Goal: Information Seeking & Learning: Learn about a topic

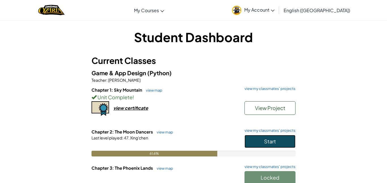
drag, startPoint x: 291, startPoint y: 142, endPoint x: 294, endPoint y: 143, distance: 3.9
click at [286, 136] on button "Start" at bounding box center [269, 141] width 51 height 13
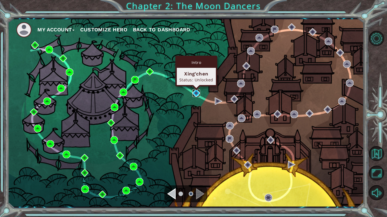
click at [198, 90] on img at bounding box center [196, 93] width 8 height 8
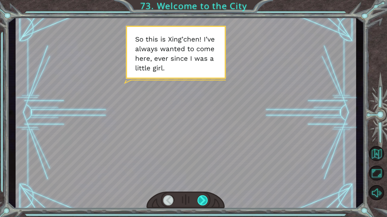
click at [199, 183] on div at bounding box center [202, 201] width 11 height 10
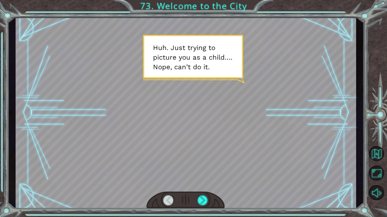
click at [197, 180] on div at bounding box center [186, 112] width 340 height 191
click at [205, 183] on div at bounding box center [202, 201] width 11 height 10
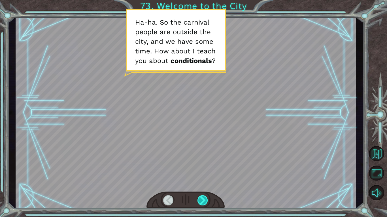
click at [201, 183] on div at bounding box center [202, 201] width 11 height 10
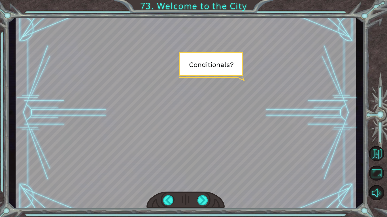
click at [192, 183] on div at bounding box center [185, 200] width 78 height 17
click at [197, 183] on div at bounding box center [202, 201] width 11 height 10
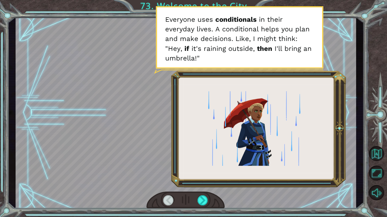
click at [189, 183] on div at bounding box center [185, 200] width 78 height 17
click at [201, 183] on div at bounding box center [202, 201] width 11 height 10
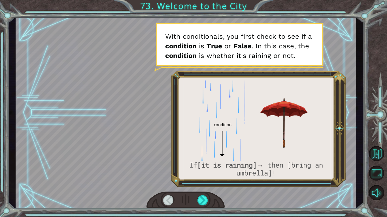
click at [197, 183] on div at bounding box center [185, 200] width 78 height 17
click at [203, 183] on div at bounding box center [202, 201] width 11 height 10
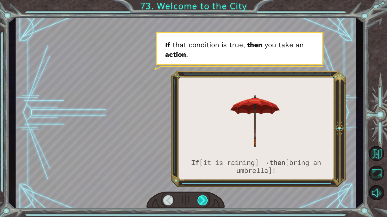
click at [202, 183] on div at bounding box center [202, 201] width 11 height 10
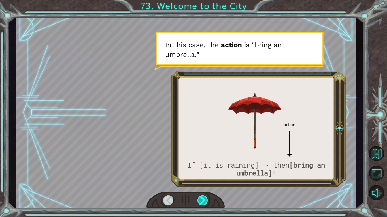
click at [202, 183] on div at bounding box center [202, 201] width 11 height 10
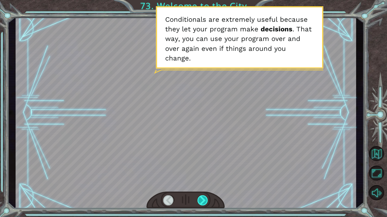
click at [202, 183] on div at bounding box center [202, 201] width 11 height 10
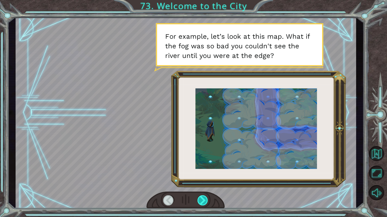
click at [198, 183] on div at bounding box center [185, 200] width 78 height 17
click at [201, 183] on div at bounding box center [202, 201] width 11 height 10
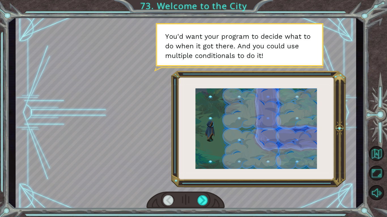
click at [198, 183] on div at bounding box center [185, 200] width 78 height 17
click at [201, 183] on div at bounding box center [202, 201] width 11 height 10
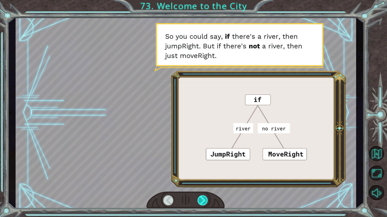
click at [200, 183] on div at bounding box center [202, 201] width 11 height 10
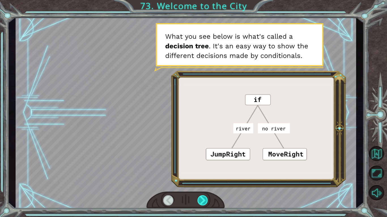
click at [199, 183] on div at bounding box center [202, 201] width 11 height 10
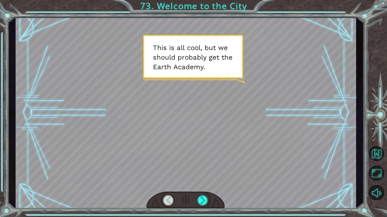
click at [199, 183] on div at bounding box center [202, 201] width 11 height 10
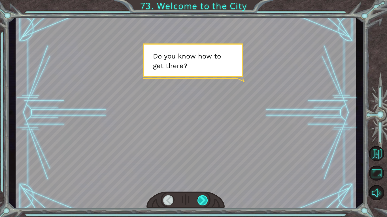
click at [201, 183] on div at bounding box center [202, 201] width 11 height 10
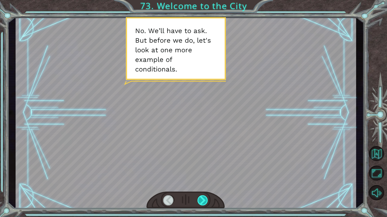
click at [200, 183] on div at bounding box center [202, 201] width 11 height 10
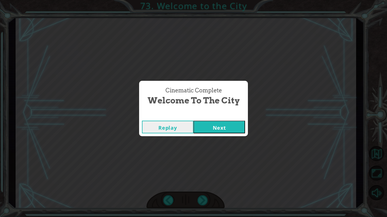
drag, startPoint x: 217, startPoint y: 126, endPoint x: 220, endPoint y: 128, distance: 3.5
click at [219, 127] on button "Next" at bounding box center [219, 127] width 52 height 13
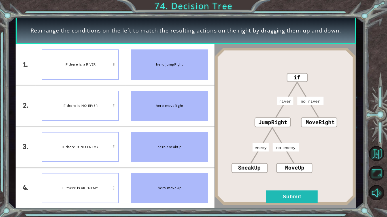
click at [102, 152] on div "IF there is NO ENEMY" at bounding box center [80, 147] width 77 height 30
drag, startPoint x: 287, startPoint y: 195, endPoint x: 289, endPoint y: 198, distance: 3.4
click at [288, 183] on button "Submit" at bounding box center [292, 197] width 52 height 13
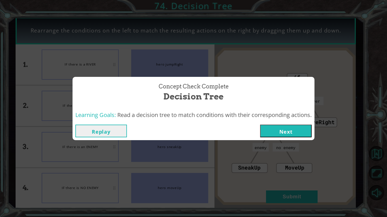
drag, startPoint x: 294, startPoint y: 135, endPoint x: 278, endPoint y: 142, distance: 17.0
click at [294, 135] on button "Next" at bounding box center [286, 131] width 52 height 13
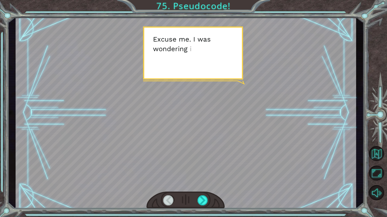
drag, startPoint x: 200, startPoint y: 110, endPoint x: 171, endPoint y: 160, distance: 58.2
click at [200, 112] on div at bounding box center [186, 112] width 340 height 191
click at [200, 183] on div at bounding box center [202, 201] width 11 height 10
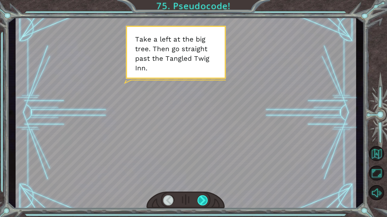
click at [200, 183] on div at bounding box center [202, 201] width 11 height 10
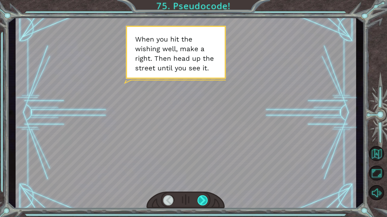
click at [198, 183] on div at bounding box center [202, 201] width 11 height 10
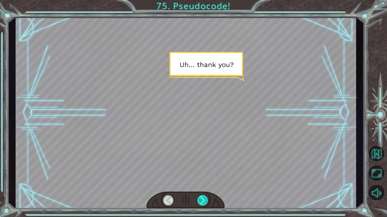
click at [198, 183] on div at bounding box center [202, 201] width 11 height 10
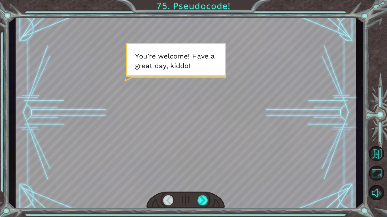
click at [195, 183] on div at bounding box center [185, 200] width 78 height 17
drag, startPoint x: 196, startPoint y: 200, endPoint x: 199, endPoint y: 203, distance: 4.0
click at [199, 183] on div at bounding box center [185, 200] width 78 height 17
click at [200, 183] on div at bounding box center [202, 201] width 11 height 10
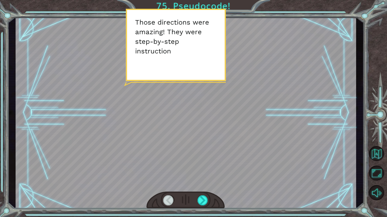
drag, startPoint x: 217, startPoint y: 153, endPoint x: 214, endPoint y: 159, distance: 5.7
click at [217, 153] on div at bounding box center [186, 112] width 340 height 191
drag, startPoint x: 205, startPoint y: 199, endPoint x: 210, endPoint y: 202, distance: 5.8
click at [210, 183] on div at bounding box center [185, 200] width 78 height 17
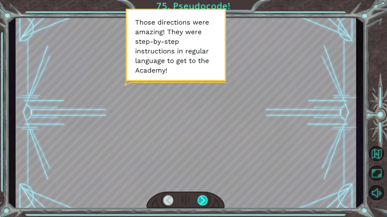
click at [207, 183] on div at bounding box center [202, 201] width 11 height 10
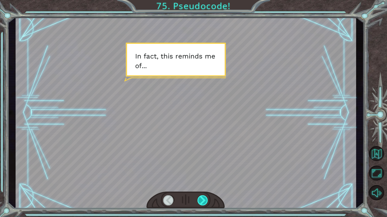
click at [206, 183] on div at bounding box center [202, 201] width 11 height 10
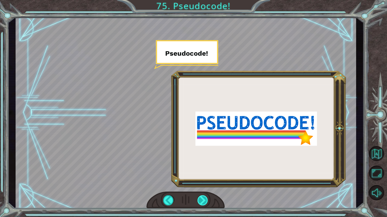
click at [206, 183] on div at bounding box center [202, 201] width 11 height 10
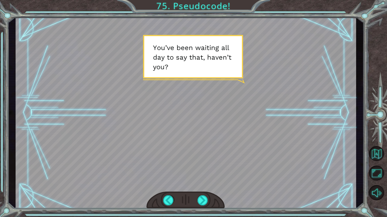
click at [204, 183] on div at bounding box center [185, 200] width 78 height 17
click at [199, 183] on div at bounding box center [202, 201] width 11 height 10
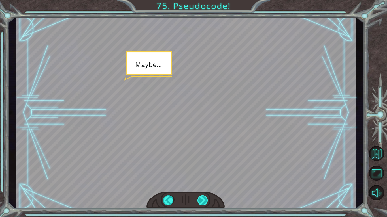
click at [199, 183] on div at bounding box center [202, 201] width 11 height 10
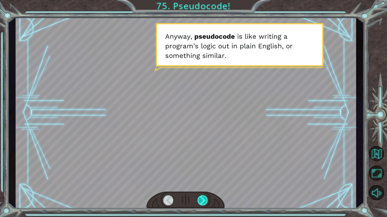
click at [197, 183] on div at bounding box center [202, 201] width 11 height 10
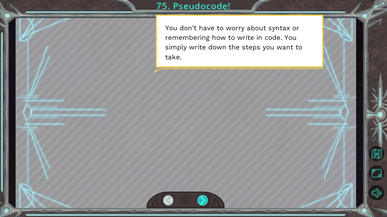
click at [199, 183] on div at bounding box center [202, 201] width 11 height 10
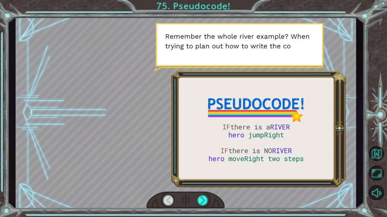
click at [168, 183] on div at bounding box center [168, 201] width 11 height 10
drag, startPoint x: 168, startPoint y: 202, endPoint x: 173, endPoint y: 203, distance: 5.2
click at [171, 183] on div at bounding box center [168, 201] width 11 height 10
click at [211, 183] on div at bounding box center [185, 200] width 78 height 17
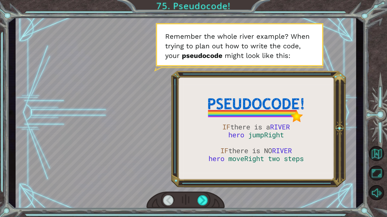
drag, startPoint x: 205, startPoint y: 204, endPoint x: 205, endPoint y: 207, distance: 3.1
click at [205, 183] on div at bounding box center [202, 201] width 11 height 10
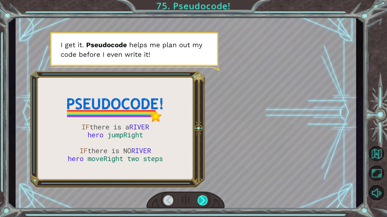
click at [202, 183] on div at bounding box center [202, 201] width 11 height 10
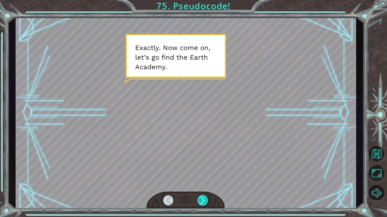
click at [199, 183] on div at bounding box center [202, 201] width 11 height 10
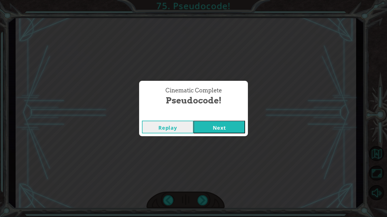
click at [217, 128] on button "Next" at bounding box center [219, 127] width 52 height 13
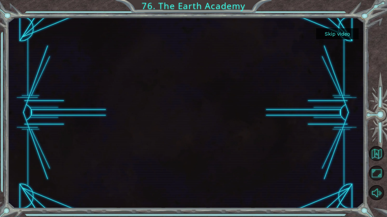
click at [332, 32] on button "Skip video" at bounding box center [337, 33] width 42 height 11
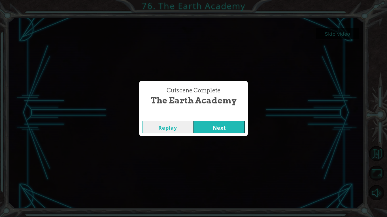
click at [221, 127] on button "Next" at bounding box center [219, 127] width 52 height 13
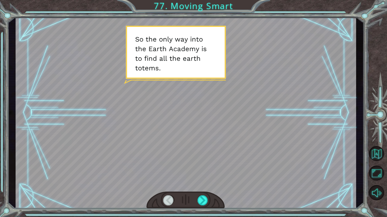
drag, startPoint x: 207, startPoint y: 201, endPoint x: 213, endPoint y: 190, distance: 12.7
click at [213, 183] on div at bounding box center [185, 200] width 78 height 17
drag, startPoint x: 205, startPoint y: 200, endPoint x: 202, endPoint y: 198, distance: 3.8
click at [202, 183] on div at bounding box center [202, 201] width 11 height 10
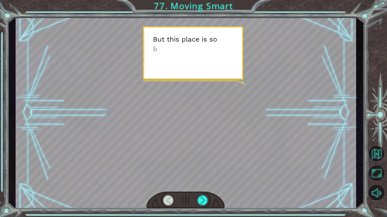
drag, startPoint x: 202, startPoint y: 199, endPoint x: 199, endPoint y: 186, distance: 14.0
click at [202, 183] on div at bounding box center [185, 200] width 78 height 17
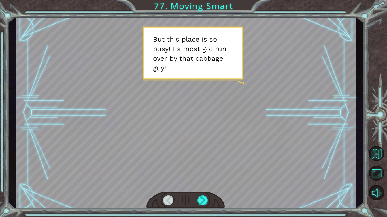
click at [206, 183] on div at bounding box center [185, 200] width 78 height 17
click at [205, 183] on div at bounding box center [202, 201] width 11 height 10
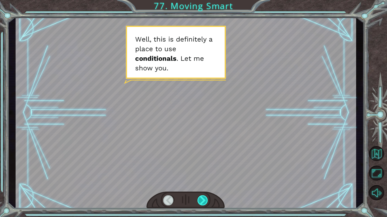
click at [205, 183] on div at bounding box center [202, 201] width 11 height 10
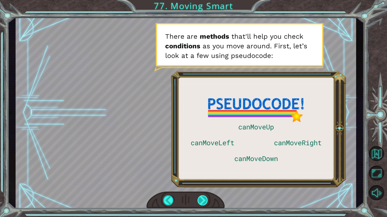
click at [204, 183] on div at bounding box center [202, 201] width 11 height 10
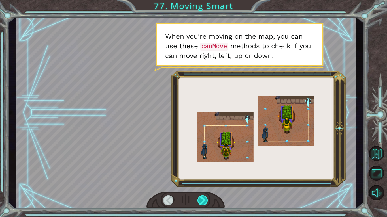
click at [204, 183] on div at bounding box center [202, 201] width 11 height 10
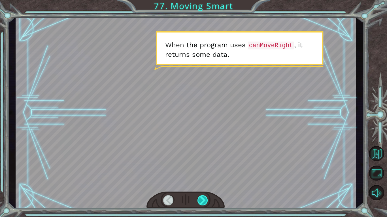
click at [204, 183] on div at bounding box center [202, 201] width 11 height 10
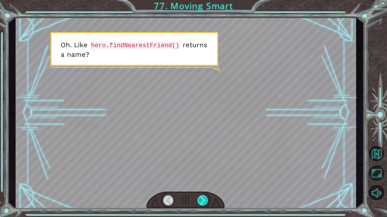
click at [200, 183] on div at bounding box center [202, 201] width 11 height 10
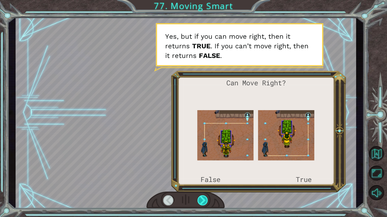
click at [199, 183] on div at bounding box center [202, 201] width 11 height 10
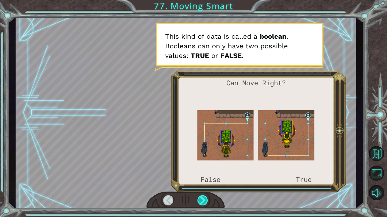
click at [199, 183] on div at bounding box center [202, 201] width 11 height 10
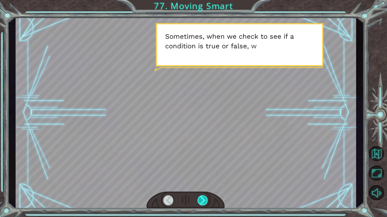
click at [199, 183] on div at bounding box center [202, 201] width 11 height 10
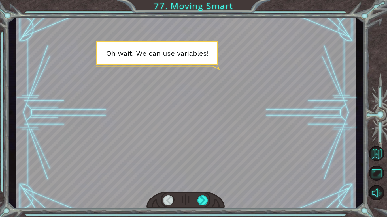
drag, startPoint x: 199, startPoint y: 197, endPoint x: 197, endPoint y: 187, distance: 10.6
click at [197, 183] on div at bounding box center [186, 112] width 340 height 191
drag, startPoint x: 201, startPoint y: 202, endPoint x: 202, endPoint y: 196, distance: 5.7
click at [202, 183] on div at bounding box center [202, 201] width 11 height 10
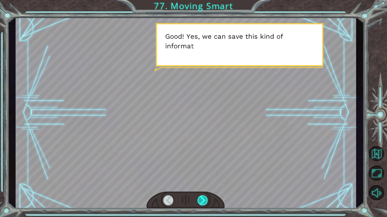
click at [200, 183] on div at bounding box center [202, 201] width 11 height 10
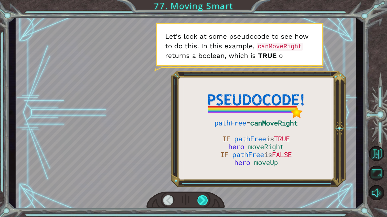
click at [200, 183] on div at bounding box center [202, 201] width 11 height 10
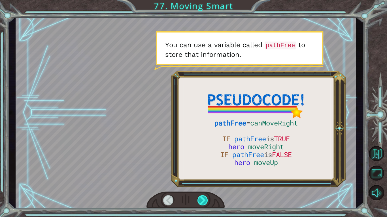
drag, startPoint x: 200, startPoint y: 202, endPoint x: 198, endPoint y: 198, distance: 4.2
click at [200, 183] on div at bounding box center [202, 201] width 11 height 10
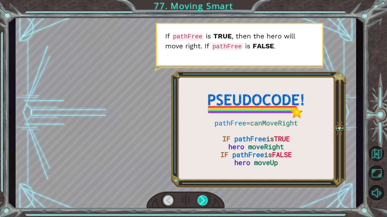
click at [203, 183] on div at bounding box center [202, 201] width 11 height 10
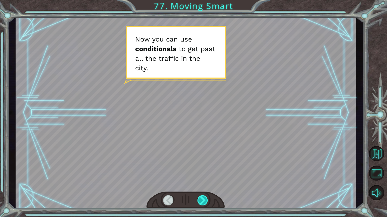
click at [200, 183] on div at bounding box center [202, 201] width 11 height 10
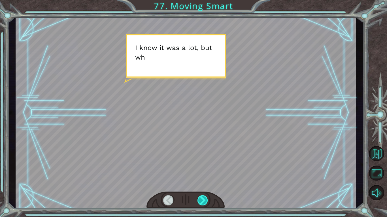
click at [199, 183] on div at bounding box center [202, 201] width 11 height 10
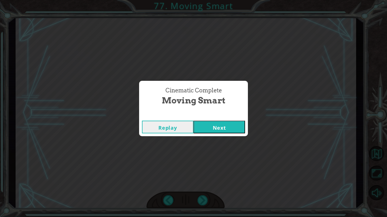
click at [231, 135] on div "Replay Next" at bounding box center [193, 127] width 109 height 18
click at [225, 129] on button "Next" at bounding box center [219, 127] width 52 height 13
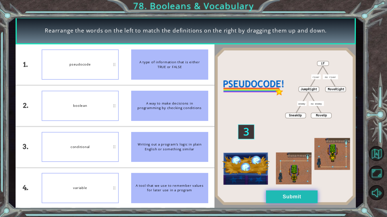
click at [290, 183] on button "Submit" at bounding box center [292, 197] width 52 height 13
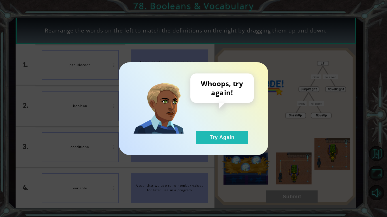
drag, startPoint x: 233, startPoint y: 136, endPoint x: 196, endPoint y: 124, distance: 38.6
click at [233, 136] on button "Try Again" at bounding box center [222, 137] width 52 height 13
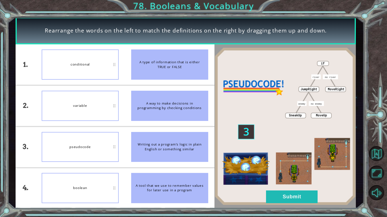
drag, startPoint x: 127, startPoint y: 201, endPoint x: 126, endPoint y: 205, distance: 3.8
click at [126, 183] on li "A tool that we use to remember values for later use in a program" at bounding box center [169, 188] width 89 height 41
drag, startPoint x: 133, startPoint y: 8, endPoint x: 57, endPoint y: 191, distance: 198.3
click at [118, 65] on div "Rearrange the words on the left to match the definitions on the right by draggi…" at bounding box center [193, 108] width 387 height 217
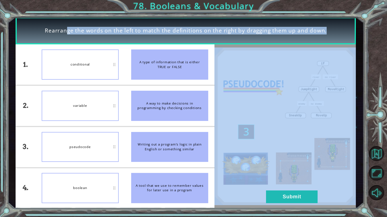
click at [149, 65] on div "A type of information that is either TRUE or FALSE" at bounding box center [169, 65] width 77 height 30
click at [190, 39] on div "Rearrange the words on the left to match the definitions on the right by draggi…" at bounding box center [186, 30] width 340 height 27
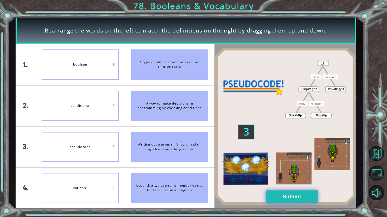
click at [295, 183] on button "Submit" at bounding box center [292, 197] width 52 height 13
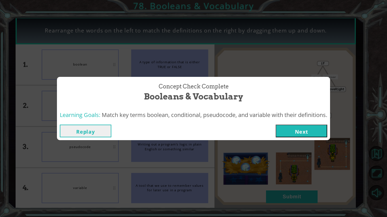
click at [305, 130] on button "Next" at bounding box center [301, 131] width 52 height 13
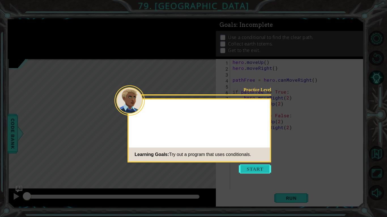
click at [262, 168] on button "Start" at bounding box center [255, 169] width 32 height 9
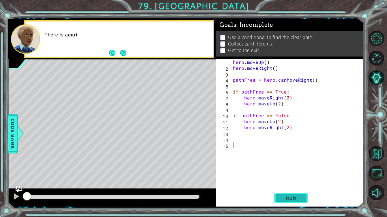
click at [282, 183] on span "Run" at bounding box center [291, 199] width 22 height 6
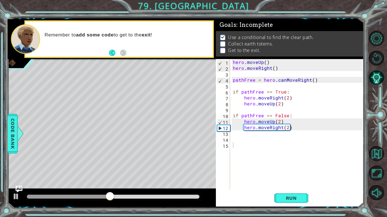
drag, startPoint x: 114, startPoint y: 190, endPoint x: 108, endPoint y: 198, distance: 9.2
click at [107, 183] on div at bounding box center [112, 198] width 208 height 18
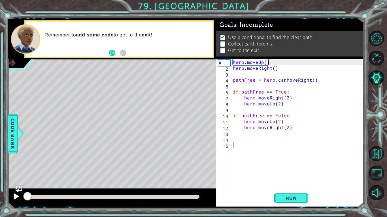
drag, startPoint x: 108, startPoint y: 198, endPoint x: 12, endPoint y: 194, distance: 96.3
click at [0, 183] on div "1 ההההההההההההההההההההההההההההההההההההההההההההההההההההההההההההההההההההההההההההה…" at bounding box center [193, 108] width 387 height 217
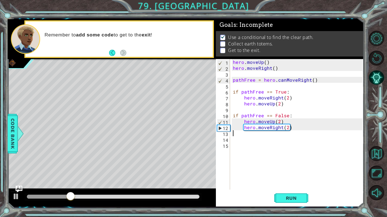
click at [250, 136] on div "hero . moveUp ( ) hero . moveRight ( ) pathFree = hero . canMoveRight ( ) if pa…" at bounding box center [298, 130] width 133 height 143
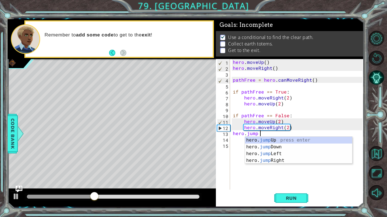
scroll to position [0, 1]
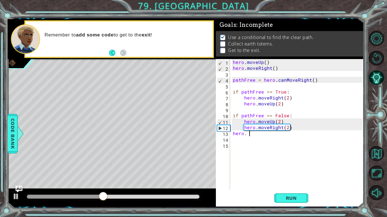
type textarea "hero"
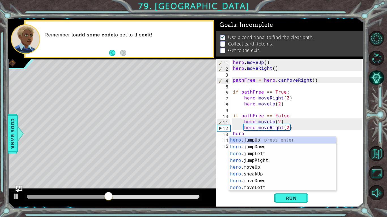
scroll to position [0, 0]
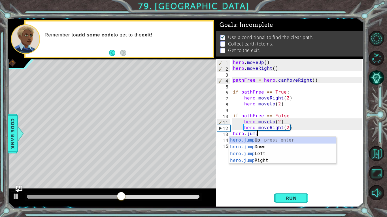
type textarea "hero.jumpr"
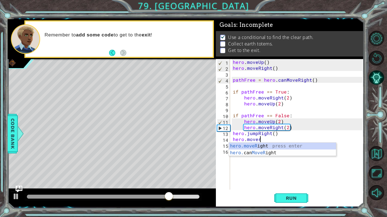
scroll to position [0, 1]
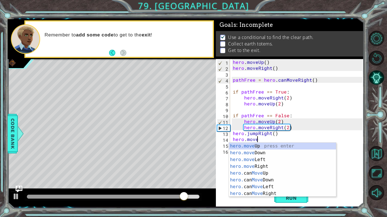
type textarea "hero.moveR"
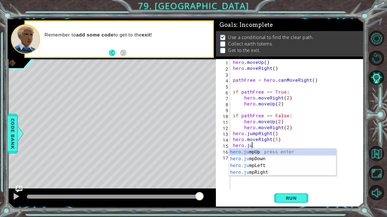
scroll to position [0, 4]
type textarea "hero.moveRight(1)hero.jumo"
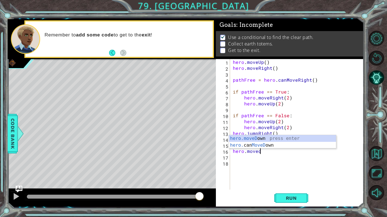
scroll to position [0, 1]
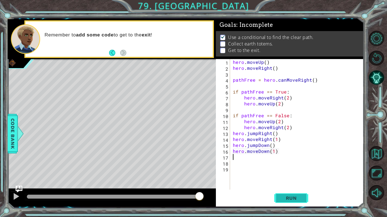
type textarea "hero.moveDown(1)"
click at [300, 183] on span "Run" at bounding box center [291, 199] width 22 height 6
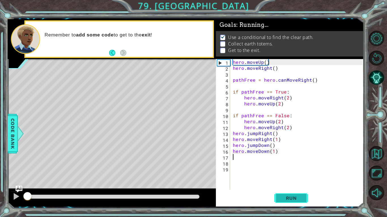
scroll to position [0, 0]
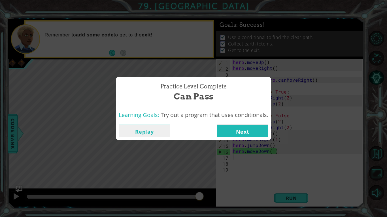
click at [260, 133] on button "Next" at bounding box center [243, 131] width 52 height 13
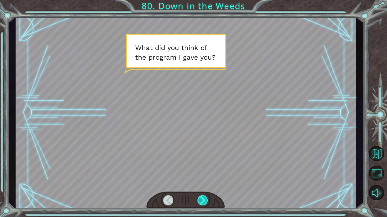
click at [206, 183] on div at bounding box center [202, 201] width 11 height 10
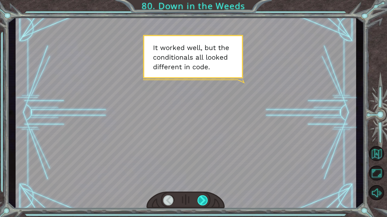
click at [205, 183] on div at bounding box center [202, 201] width 11 height 10
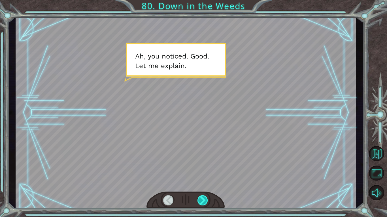
click at [205, 183] on div at bounding box center [202, 201] width 11 height 10
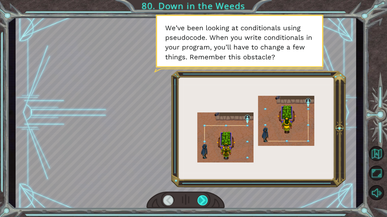
click at [205, 183] on div at bounding box center [202, 201] width 11 height 10
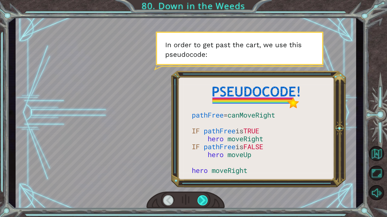
click at [205, 183] on div at bounding box center [202, 201] width 11 height 10
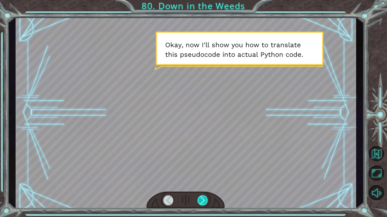
click at [205, 183] on div at bounding box center [202, 201] width 11 height 10
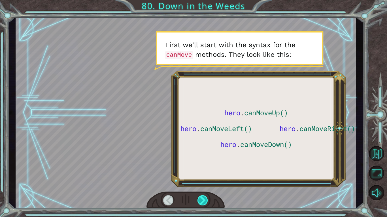
click at [205, 183] on div at bounding box center [202, 201] width 11 height 10
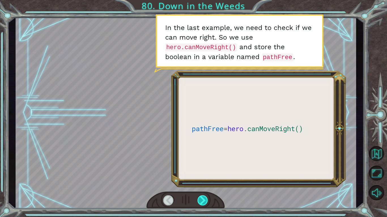
click at [205, 183] on div at bounding box center [202, 201] width 11 height 10
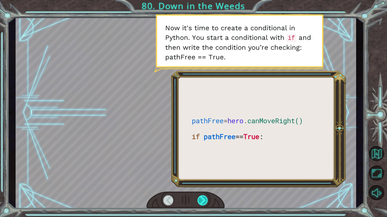
click at [204, 183] on div at bounding box center [202, 201] width 11 height 10
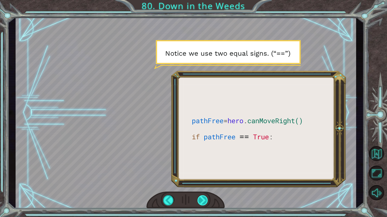
click at [203, 183] on div at bounding box center [202, 201] width 11 height 10
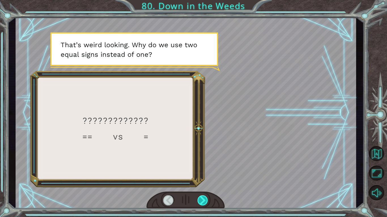
click at [204, 183] on div at bounding box center [202, 201] width 11 height 10
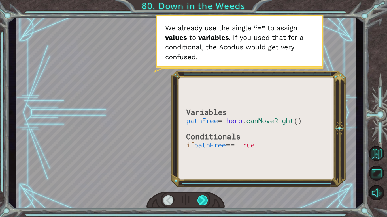
click at [204, 183] on div at bounding box center [202, 201] width 11 height 10
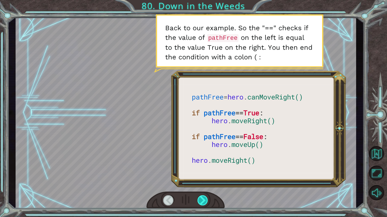
click at [204, 183] on div at bounding box center [202, 201] width 11 height 10
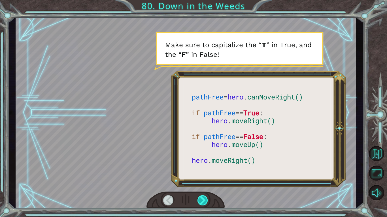
click at [204, 183] on div at bounding box center [202, 201] width 11 height 10
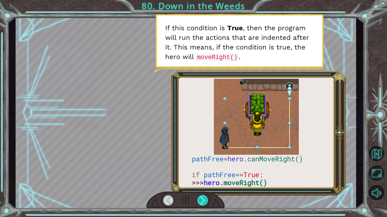
click at [204, 183] on div at bounding box center [202, 201] width 11 height 10
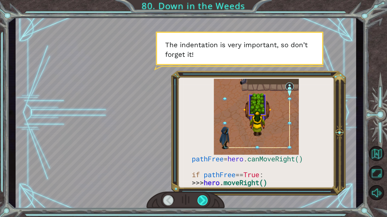
click at [204, 183] on div at bounding box center [202, 201] width 11 height 10
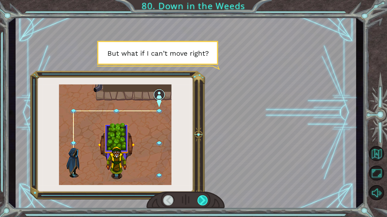
click at [204, 183] on div at bounding box center [202, 201] width 11 height 10
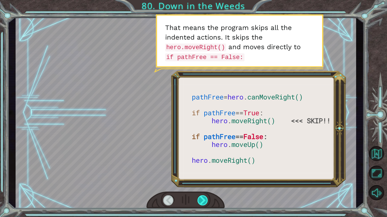
click at [204, 183] on div at bounding box center [202, 201] width 11 height 10
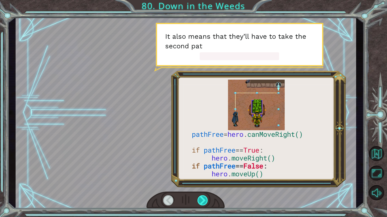
click at [197, 183] on div at bounding box center [185, 200] width 78 height 17
click at [204, 183] on div at bounding box center [202, 201] width 11 height 10
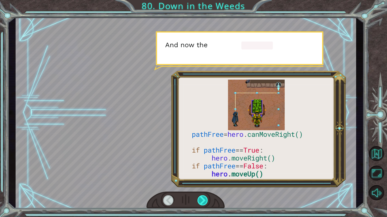
click at [204, 183] on div at bounding box center [202, 201] width 11 height 10
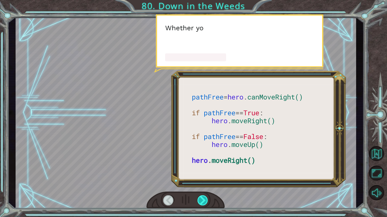
click at [204, 183] on div at bounding box center [202, 201] width 11 height 10
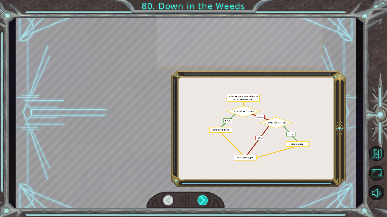
click at [205, 183] on div at bounding box center [202, 201] width 11 height 10
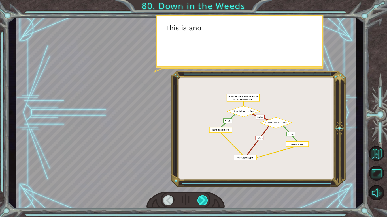
click at [205, 183] on div at bounding box center [202, 201] width 11 height 10
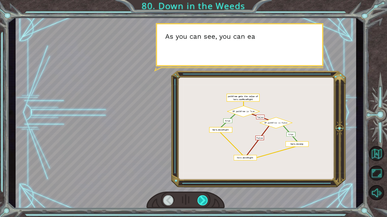
click at [205, 183] on div at bounding box center [202, 201] width 11 height 10
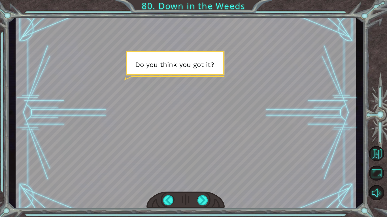
click at [197, 180] on div at bounding box center [186, 112] width 340 height 191
click at [198, 183] on div at bounding box center [202, 201] width 11 height 10
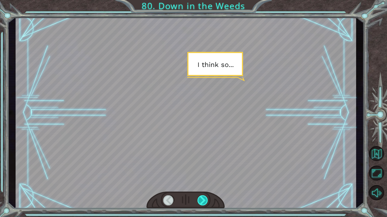
click at [198, 183] on div at bounding box center [202, 201] width 11 height 10
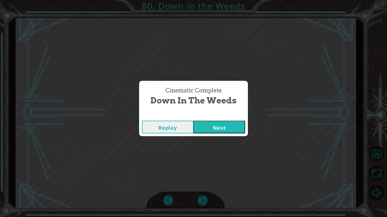
drag, startPoint x: 208, startPoint y: 140, endPoint x: 212, endPoint y: 130, distance: 10.8
click at [212, 130] on div "Cinematic Complete Down in the Weeds Replay Next" at bounding box center [193, 108] width 387 height 217
click at [213, 129] on button "Next" at bounding box center [219, 127] width 52 height 13
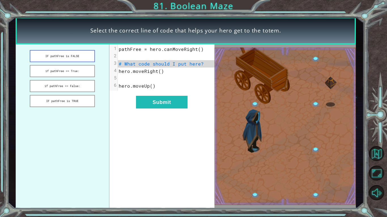
click at [72, 52] on button "IF pathFree is FALSE" at bounding box center [62, 56] width 65 height 12
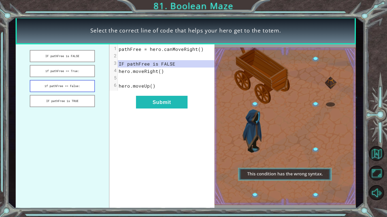
click at [85, 80] on button "if pathFree == False:" at bounding box center [62, 86] width 65 height 12
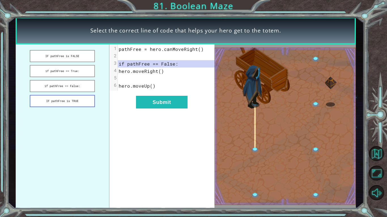
click at [81, 99] on button "IF pathFree is TRUE" at bounding box center [62, 101] width 65 height 12
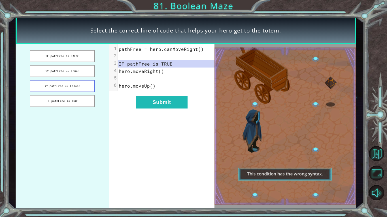
click at [82, 89] on button "if pathFree == False:" at bounding box center [62, 86] width 65 height 12
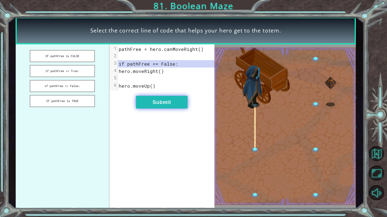
click at [166, 100] on button "Submit" at bounding box center [162, 102] width 52 height 13
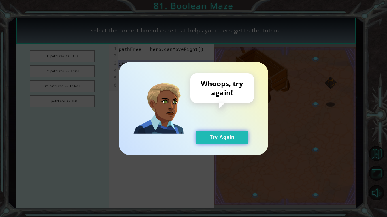
click at [231, 136] on button "Try Again" at bounding box center [222, 137] width 52 height 13
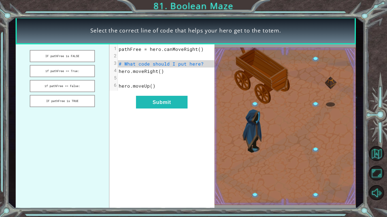
drag, startPoint x: 80, startPoint y: 60, endPoint x: 81, endPoint y: 63, distance: 3.0
click at [80, 60] on button "IF pathFree is FALSE" at bounding box center [62, 56] width 65 height 12
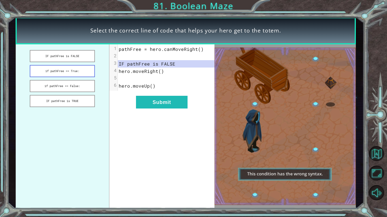
click at [84, 71] on button "if pathFree == True:" at bounding box center [62, 71] width 65 height 12
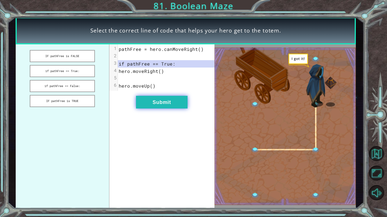
click at [171, 103] on button "Submit" at bounding box center [162, 102] width 52 height 13
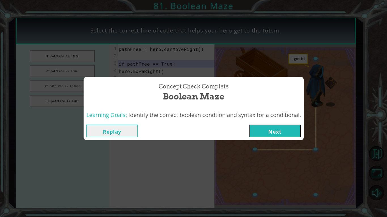
drag, startPoint x: 266, startPoint y: 132, endPoint x: 270, endPoint y: 132, distance: 4.0
click at [270, 132] on button "Next" at bounding box center [275, 131] width 52 height 13
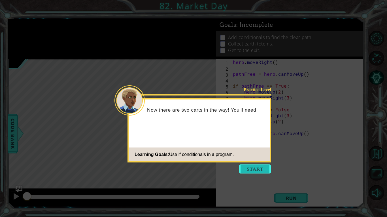
click at [245, 166] on button "Start" at bounding box center [255, 169] width 32 height 9
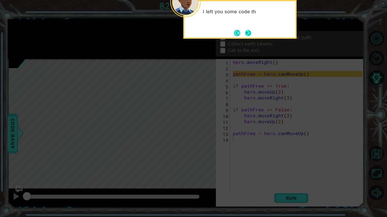
click at [252, 33] on div "I left you some code th" at bounding box center [239, 19] width 113 height 39
click at [251, 34] on button "Next" at bounding box center [248, 33] width 6 height 6
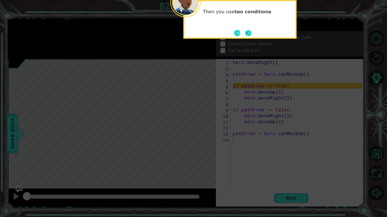
click at [251, 34] on button "Next" at bounding box center [248, 33] width 6 height 6
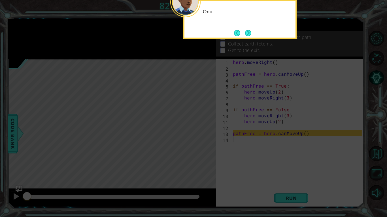
click at [251, 34] on button "Next" at bounding box center [248, 33] width 6 height 6
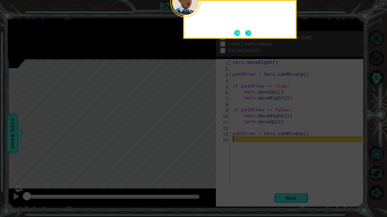
click at [251, 34] on button "Next" at bounding box center [248, 33] width 6 height 6
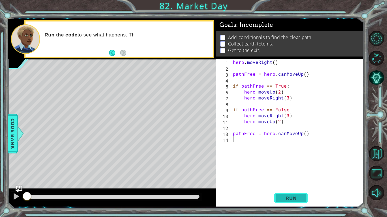
click at [296, 183] on button "Run" at bounding box center [291, 198] width 34 height 15
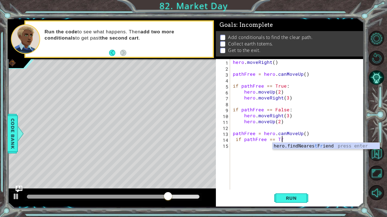
scroll to position [0, 3]
type textarea "if pathFree == True"
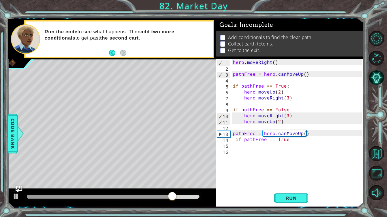
scroll to position [0, 0]
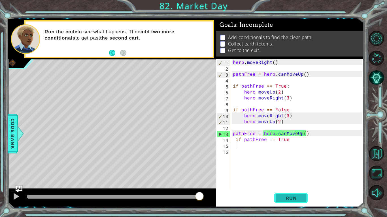
click at [301, 183] on span "Run" at bounding box center [291, 199] width 22 height 6
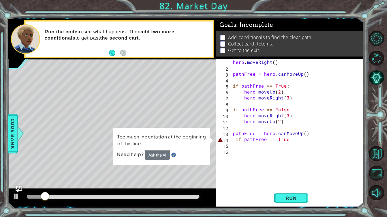
click at [240, 138] on div "hero . moveRight ( ) pathFree = hero . canMoveUp ( ) if pathFree == True : hero…" at bounding box center [298, 130] width 133 height 143
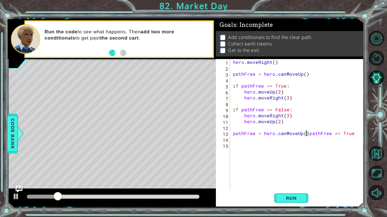
type textarea "pathFree == True"
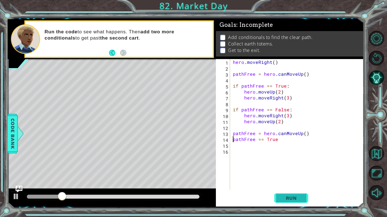
click at [280, 183] on span "Run" at bounding box center [291, 199] width 22 height 6
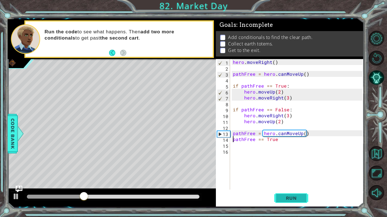
click at [280, 183] on button "Run" at bounding box center [291, 198] width 34 height 15
click at [271, 147] on div "hero . moveRight ( ) pathFree = hero . canMoveUp ( ) if pathFree == True : hero…" at bounding box center [298, 130] width 133 height 143
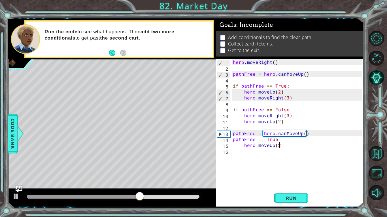
scroll to position [0, 3]
type textarea "hero.moveUp(2)"
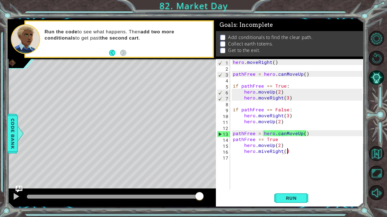
scroll to position [0, 3]
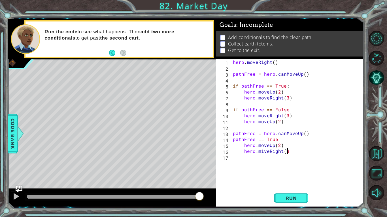
type textarea "hero.miveRight(3)"
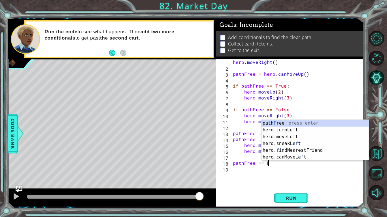
scroll to position [0, 2]
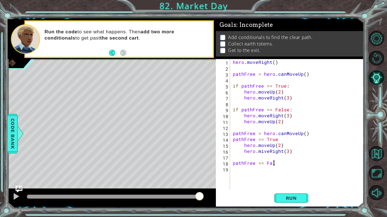
type textarea "pathFree == False"
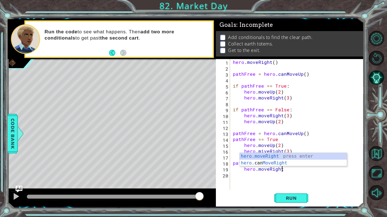
scroll to position [0, 3]
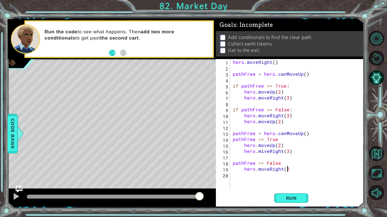
type textarea "hero.moveRight(2)"
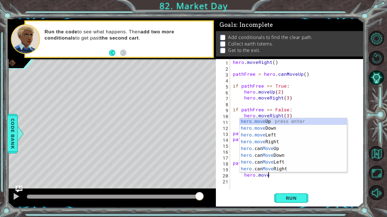
scroll to position [0, 2]
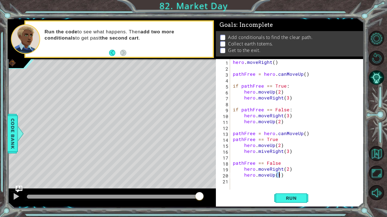
type textarea "hero.moveUp(2)"
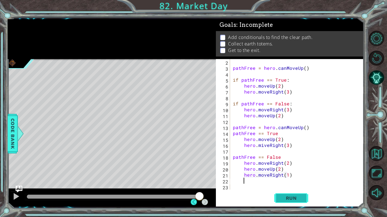
type textarea "hero.moveRight(1)"
click at [295, 183] on button "Run" at bounding box center [291, 198] width 34 height 15
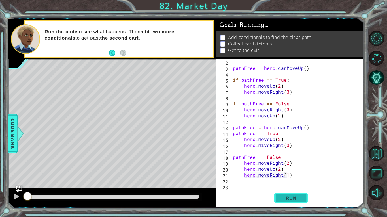
scroll to position [0, 0]
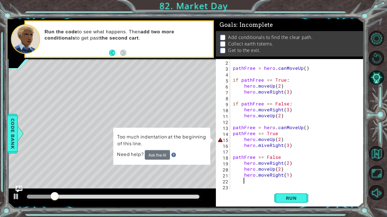
click at [243, 140] on div "pathFree = hero . canMoveUp ( ) if pathFree == True : hero . moveUp ( 2 ) hero …" at bounding box center [298, 130] width 133 height 143
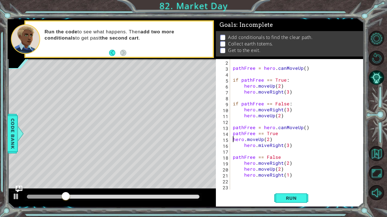
click at [243, 146] on div "pathFree = hero . canMoveUp ( ) if pathFree == True : hero . moveUp ( 2 ) hero …" at bounding box center [298, 130] width 133 height 143
click at [243, 160] on div "pathFree = hero . canMoveUp ( ) if pathFree == True : hero . moveUp ( 2 ) hero …" at bounding box center [298, 130] width 133 height 143
click at [242, 165] on div "pathFree = hero . canMoveUp ( ) if pathFree == True : hero . moveUp ( 2 ) hero …" at bounding box center [298, 130] width 133 height 143
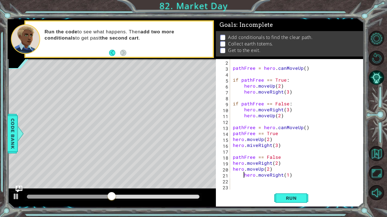
type textarea "hero.moveRight(1)"
click at [279, 183] on div "pathFree = hero . canMoveUp ( ) if pathFree == True : hero . moveUp ( 2 ) hero …" at bounding box center [298, 130] width 133 height 143
click at [283, 183] on button "Run" at bounding box center [291, 198] width 34 height 15
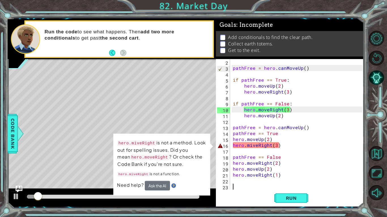
click at [251, 145] on div "pathFree = hero . canMoveUp ( ) if pathFree == True : hero . moveUp ( 2 ) hero …" at bounding box center [298, 130] width 133 height 143
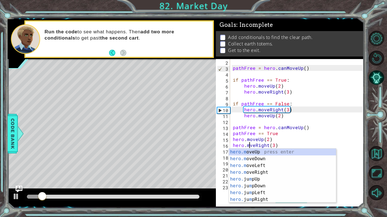
scroll to position [0, 1]
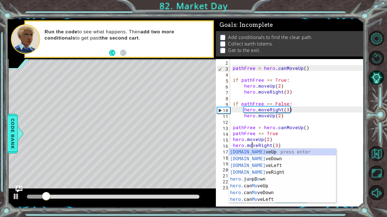
click at [364, 183] on div "1 ההההההההההההההההההההההההההההההההההההההההההההההההההההההההההההההההההההההההההההה…" at bounding box center [193, 108] width 387 height 217
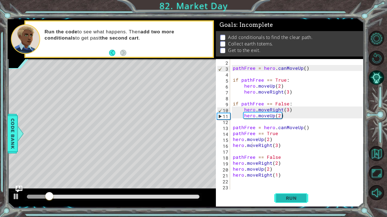
click at [304, 183] on button "Run" at bounding box center [291, 198] width 34 height 15
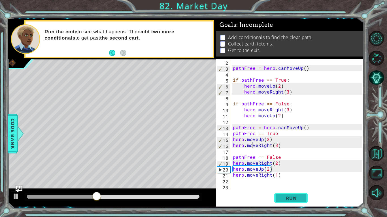
click at [291, 183] on button "Run" at bounding box center [291, 198] width 34 height 15
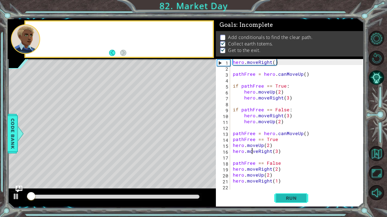
scroll to position [0, 0]
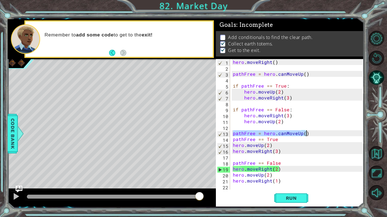
drag, startPoint x: 232, startPoint y: 131, endPoint x: 316, endPoint y: 132, distance: 84.1
click at [316, 132] on div "hero . moveRight ( ) pathFree = hero . canMoveUp ( ) if pathFree == True : hero…" at bounding box center [298, 130] width 133 height 143
type textarea "pathFree = hero.canMoveUp()"
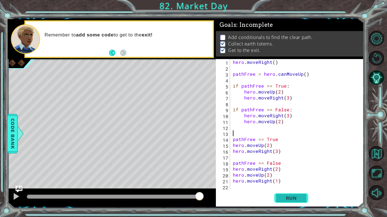
click at [300, 183] on span "Run" at bounding box center [291, 199] width 22 height 6
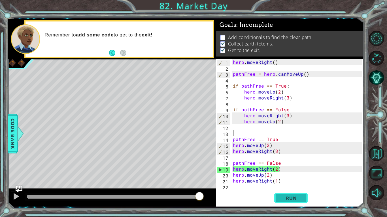
click at [289, 183] on span "Run" at bounding box center [291, 199] width 22 height 6
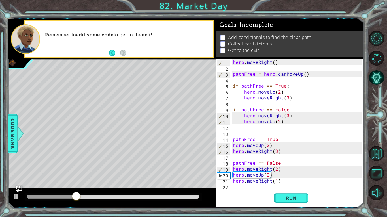
click at [275, 167] on div "hero . moveRight ( ) pathFree = hero . canMoveUp ( ) if pathFree == True : hero…" at bounding box center [298, 130] width 133 height 143
click at [279, 183] on button "Run" at bounding box center [291, 198] width 34 height 15
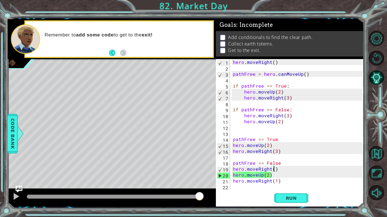
click at [232, 138] on div "hero . moveRight ( ) pathFree = hero . canMoveUp ( ) if pathFree == True : hero…" at bounding box center [298, 130] width 133 height 143
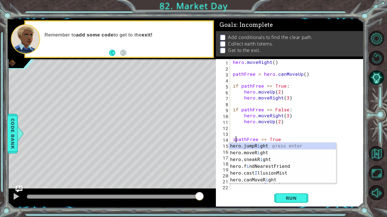
scroll to position [0, 0]
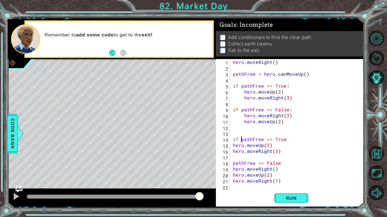
click at [233, 146] on div "hero . moveRight ( ) pathFree = hero . canMoveUp ( ) if pathFree == True : hero…" at bounding box center [298, 130] width 133 height 143
click at [232, 154] on div "hero . moveRight ( ) pathFree = hero . canMoveUp ( ) if pathFree == True : hero…" at bounding box center [298, 130] width 133 height 143
click at [232, 164] on div "hero . moveRight ( ) pathFree = hero . canMoveUp ( ) if pathFree == True : hero…" at bounding box center [298, 130] width 133 height 143
click at [233, 169] on div "hero . moveRight ( ) pathFree = hero . canMoveUp ( ) if pathFree == True : hero…" at bounding box center [298, 130] width 133 height 143
click at [232, 176] on div "hero . moveRight ( ) pathFree = hero . canMoveUp ( ) if pathFree == True : hero…" at bounding box center [298, 130] width 133 height 143
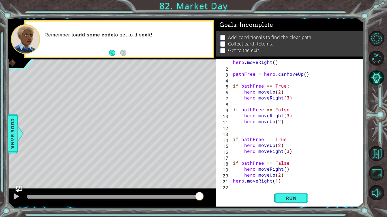
click at [233, 181] on div "hero . moveRight ( ) pathFree = hero . canMoveUp ( ) if pathFree == True : hero…" at bounding box center [298, 130] width 133 height 143
click at [300, 183] on button "Run" at bounding box center [291, 198] width 34 height 15
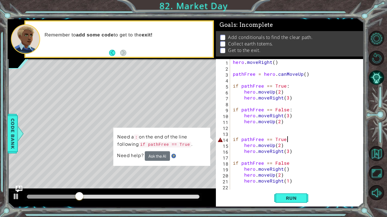
click at [290, 138] on div "hero . moveRight ( ) pathFree = hero . canMoveUp ( ) if pathFree == True : hero…" at bounding box center [298, 130] width 133 height 143
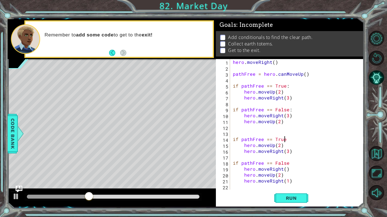
scroll to position [0, 3]
click at [288, 163] on div "hero . moveRight ( ) pathFree = hero . canMoveUp ( ) if pathFree == True : hero…" at bounding box center [298, 130] width 133 height 143
click at [292, 183] on span "Run" at bounding box center [291, 199] width 22 height 6
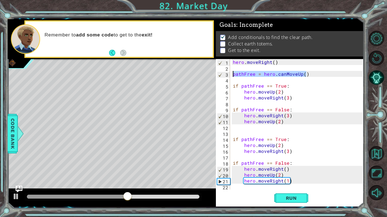
drag, startPoint x: 310, startPoint y: 72, endPoint x: 220, endPoint y: 73, distance: 90.6
click at [220, 73] on div "if pathFree == False: 1 2 3 4 5 6 7 8 9 10 11 12 13 14 15 16 17 18 19 20 21 22 …" at bounding box center [289, 124] width 146 height 131
click at [233, 140] on div "hero . moveRight ( ) pathFree = hero . canMoveUp ( ) if pathFree == True : hero…" at bounding box center [298, 130] width 133 height 143
type textarea "if pathFree == True:"
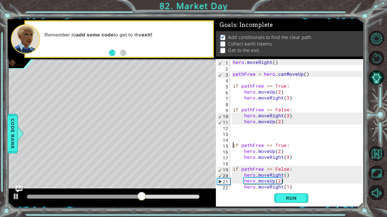
scroll to position [0, 0]
paste textarea "pathFree = hero.canMoveUp()"
type textarea "pathFree = hero.canMoveUp()"
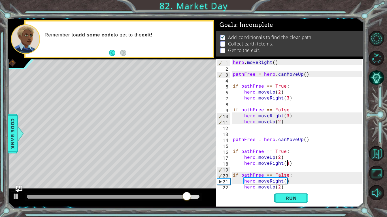
click at [287, 166] on div "hero . moveRight ( ) pathFree = hero . canMoveUp ( ) if pathFree == True : hero…" at bounding box center [298, 130] width 133 height 143
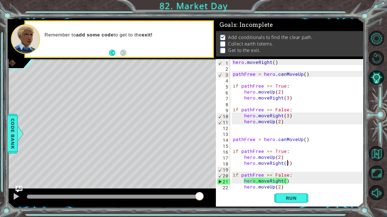
click at [284, 182] on div "hero . moveRight ( ) pathFree = hero . canMoveUp ( ) if pathFree == True : hero…" at bounding box center [298, 130] width 133 height 143
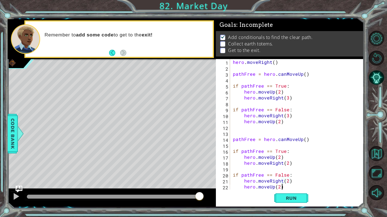
click at [283, 183] on div "hero . moveRight ( ) pathFree = hero . canMoveUp ( ) if pathFree == True : hero…" at bounding box center [298, 130] width 133 height 143
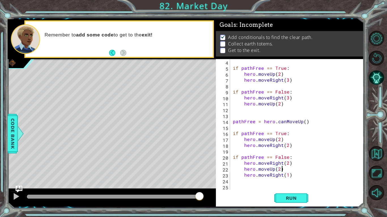
scroll to position [18, 0]
drag, startPoint x: 290, startPoint y: 175, endPoint x: 244, endPoint y: 174, distance: 46.7
click at [244, 174] on div "if pathFree == True : hero . moveUp ( 2 ) hero . moveRight ( 3 ) if pathFree ==…" at bounding box center [298, 130] width 133 height 143
type textarea "hero.moveRight(1)"
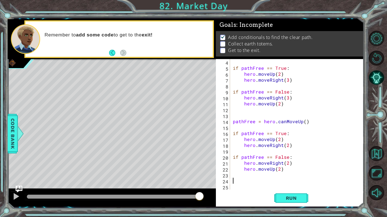
paste textarea "hero.moveRight(1)"
click at [280, 183] on span "Run" at bounding box center [291, 199] width 22 height 6
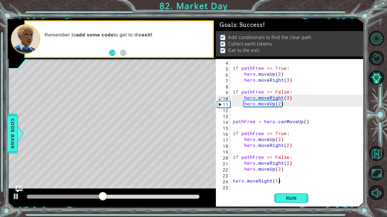
click at [308, 132] on div "if pathFree == True : hero . moveUp ( 2 ) hero . moveRight ( 3 ) if pathFree ==…" at bounding box center [298, 130] width 133 height 143
type textarea "if pathFree == True:"
